Goal: Check status: Check status

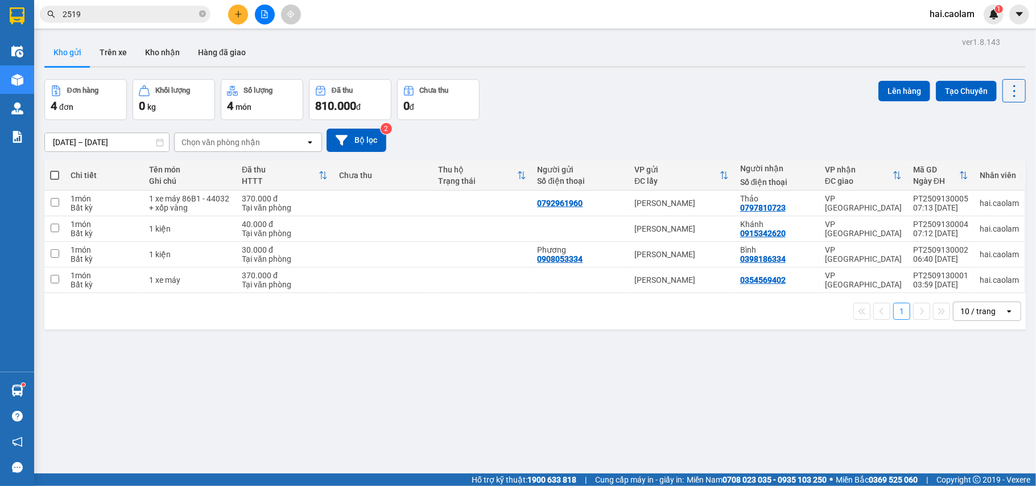
click at [204, 19] on span at bounding box center [202, 14] width 7 height 13
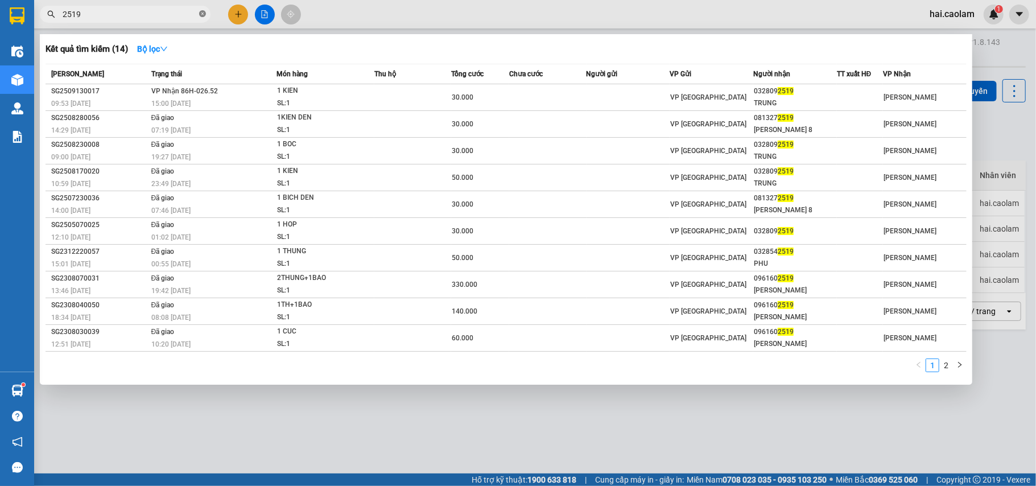
click at [204, 17] on icon "close-circle" at bounding box center [202, 13] width 7 height 7
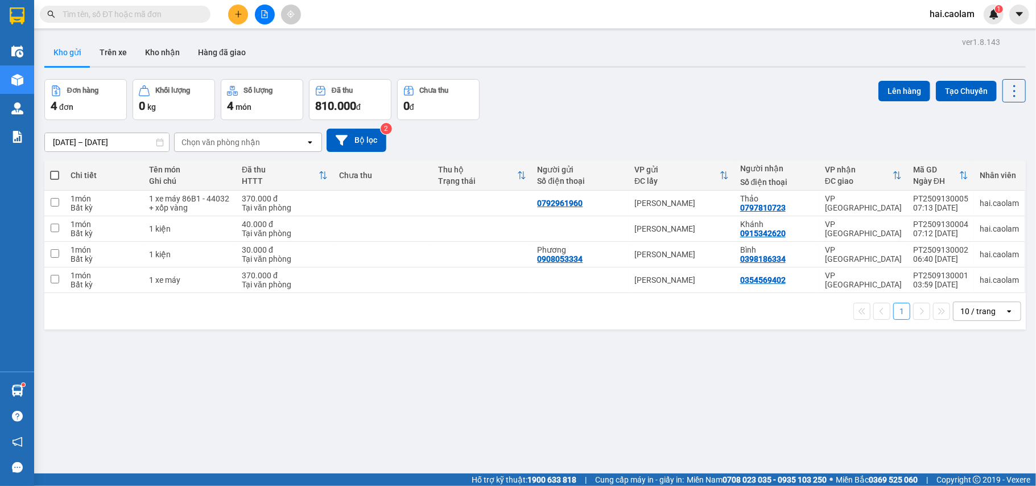
click at [175, 17] on input "text" at bounding box center [130, 14] width 134 height 13
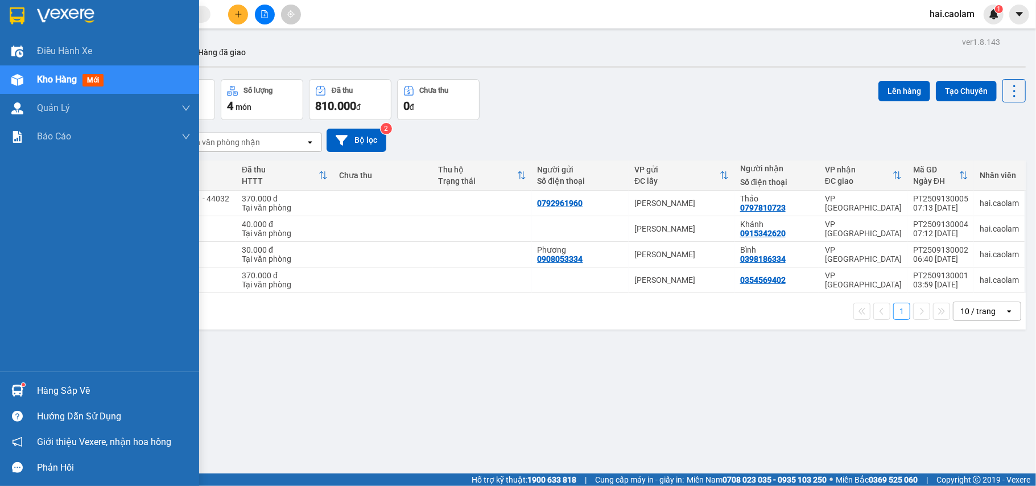
click at [69, 390] on div "Hàng sắp về" at bounding box center [114, 390] width 154 height 17
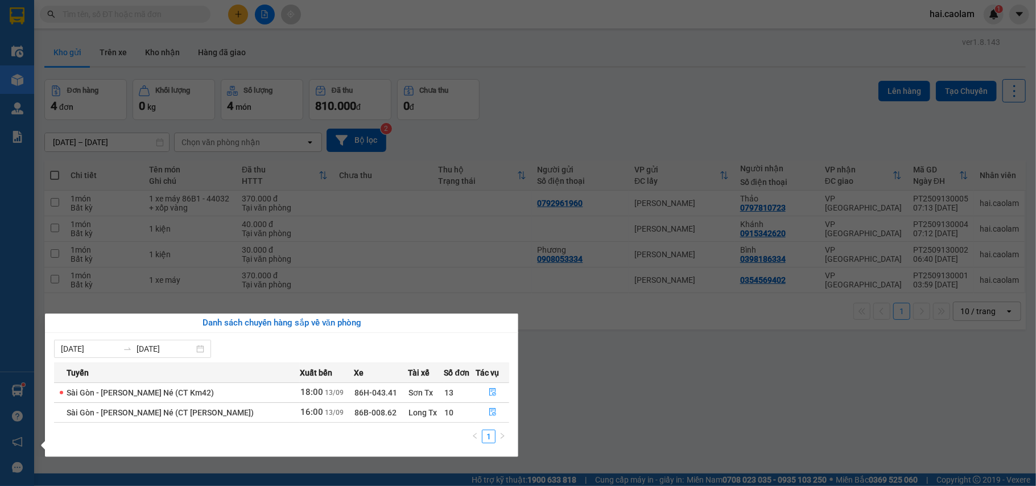
click at [673, 250] on section "Kết quả [PERSON_NAME] ( 14 ) Bộ lọc Mã ĐH Trạng thái Món hàng Thu hộ [PERSON_NA…" at bounding box center [518, 243] width 1036 height 486
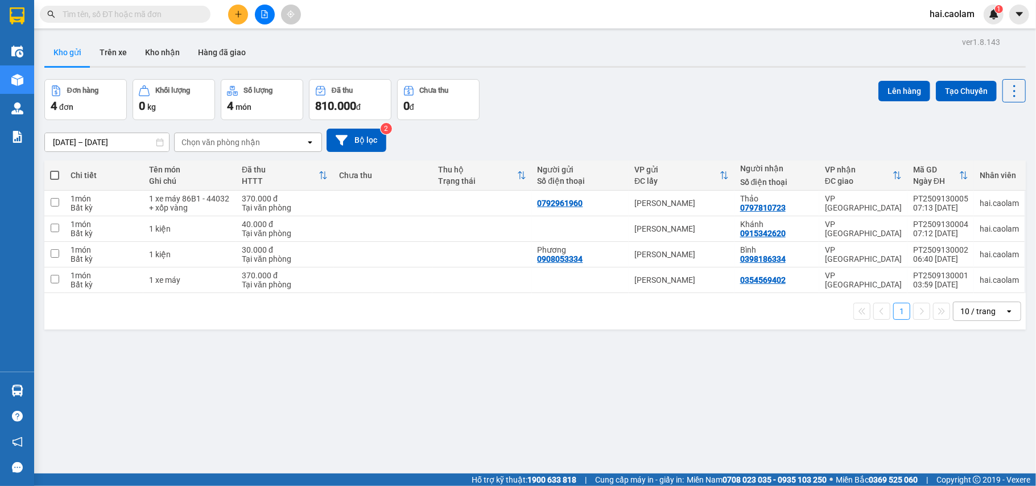
click at [178, 8] on input "text" at bounding box center [130, 14] width 134 height 13
click at [171, 14] on input "text" at bounding box center [130, 14] width 134 height 13
click at [176, 17] on input "text" at bounding box center [130, 14] width 134 height 13
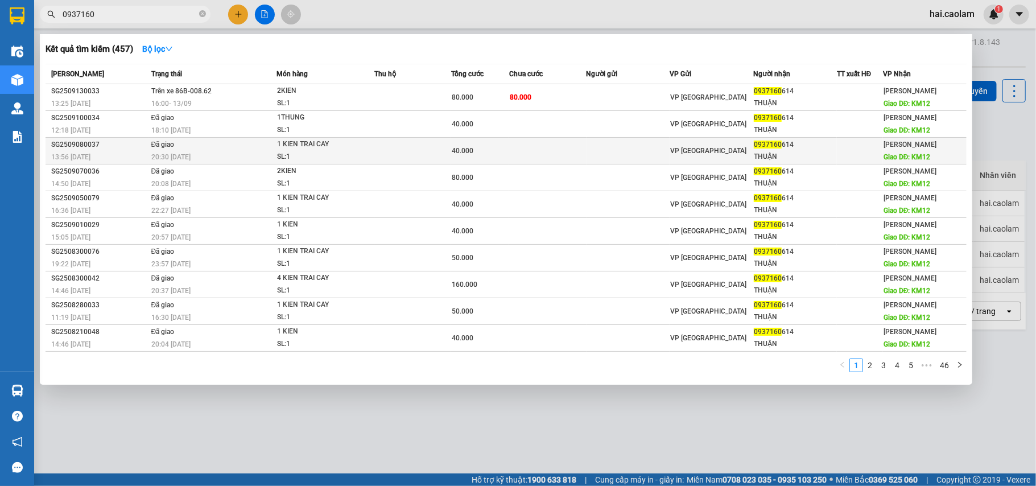
type input "0937160"
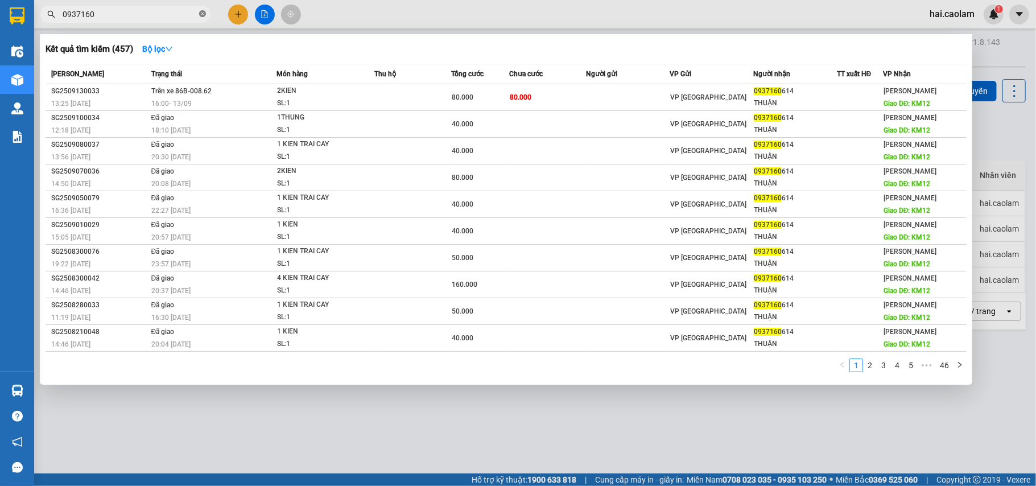
click at [199, 15] on icon "close-circle" at bounding box center [202, 13] width 7 height 7
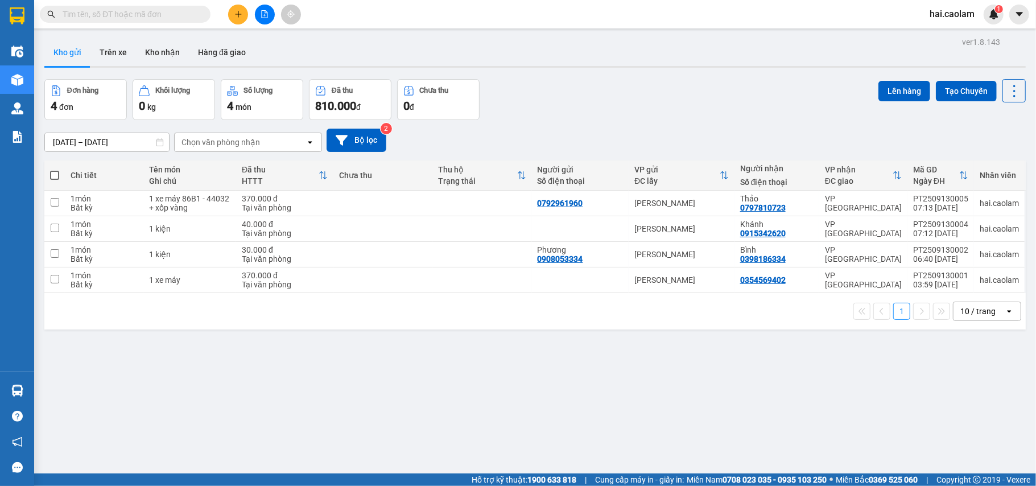
click at [156, 10] on input "text" at bounding box center [130, 14] width 134 height 13
click at [127, 9] on input "text" at bounding box center [130, 14] width 134 height 13
click at [85, 10] on input "text" at bounding box center [130, 14] width 134 height 13
